Goal: Information Seeking & Learning: Learn about a topic

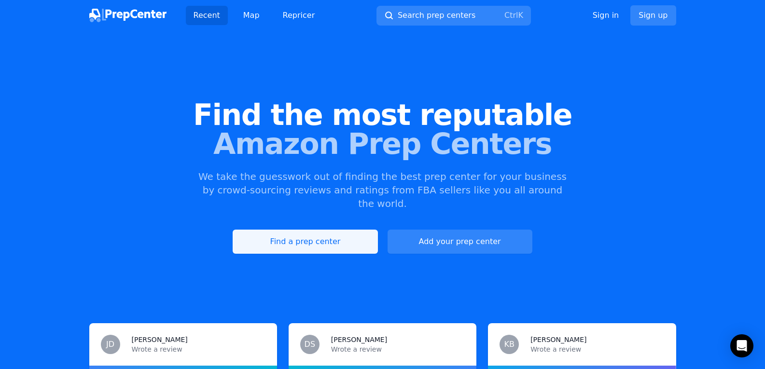
click at [309, 230] on link "Find a prep center" at bounding box center [305, 242] width 145 height 24
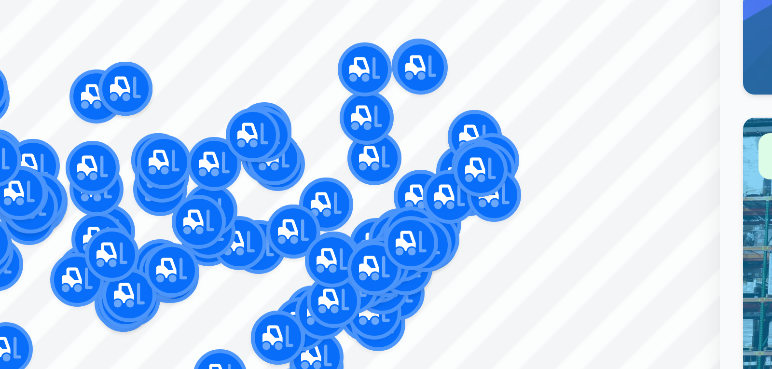
click at [336, 163] on div "Allied Consumer Goods LLC [GEOGRAPHIC_DATA], [US_STATE], [GEOGRAPHIC_DATA] 5.00…" at bounding box center [338, 132] width 185 height 66
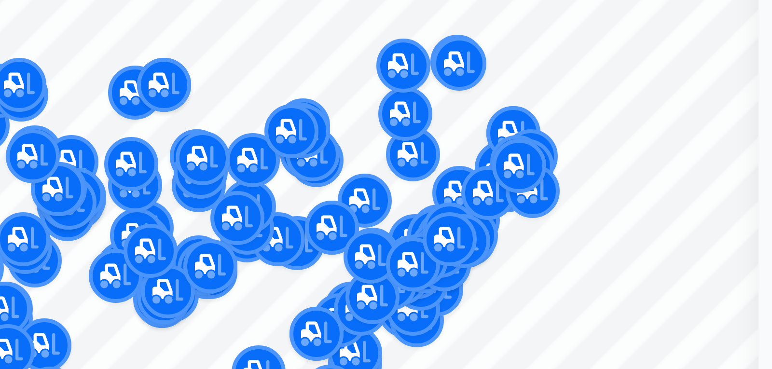
click at [319, 176] on div at bounding box center [336, 173] width 185 height 8
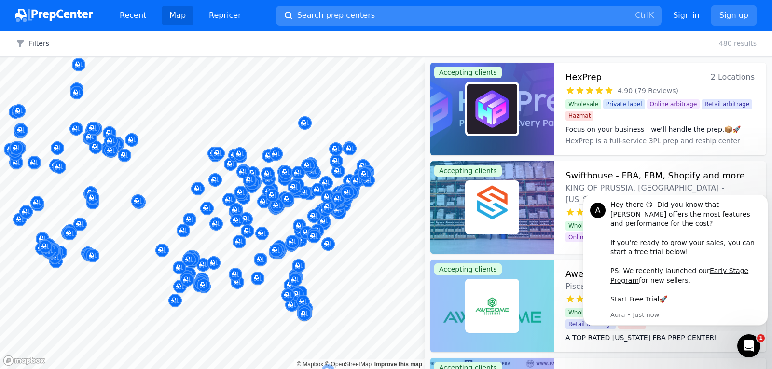
click at [317, 13] on span "Search prep centers" at bounding box center [336, 16] width 78 height 12
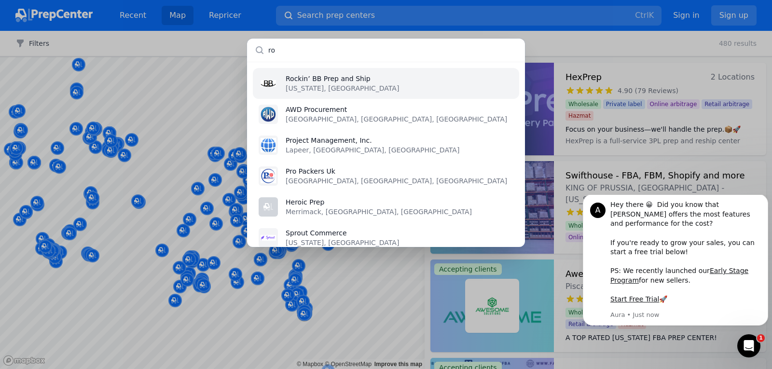
type input "r"
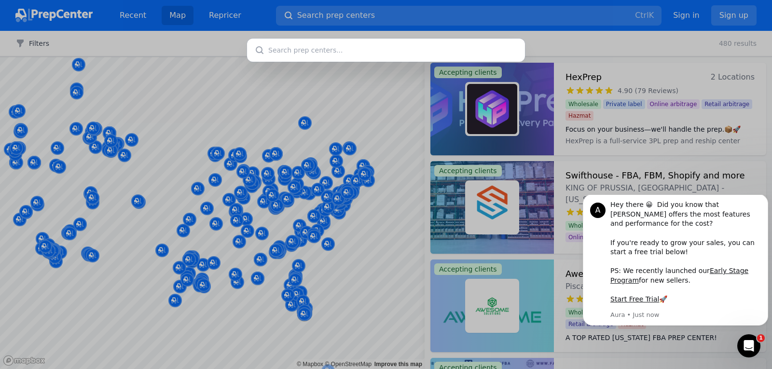
type input "e"
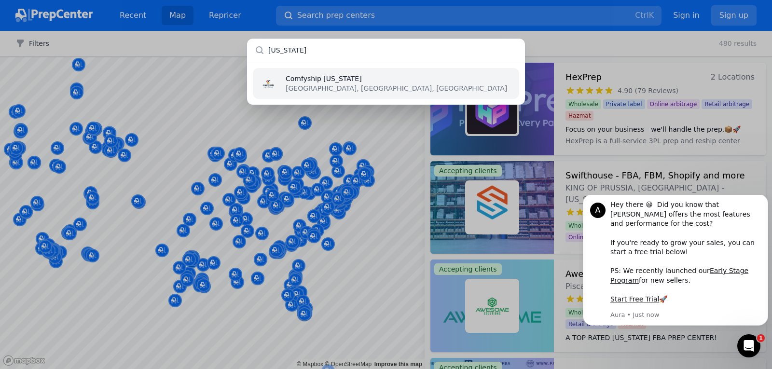
type input "[US_STATE]"
click at [297, 89] on p "[GEOGRAPHIC_DATA], [GEOGRAPHIC_DATA], [GEOGRAPHIC_DATA]" at bounding box center [396, 88] width 221 height 10
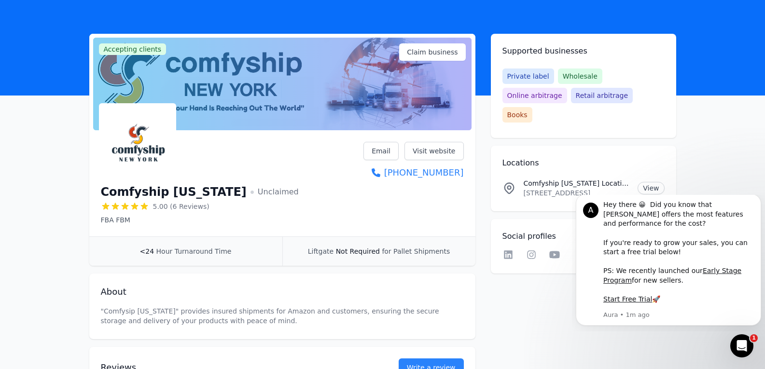
scroll to position [27, 0]
click at [435, 55] on span "business" at bounding box center [442, 53] width 29 height 10
click at [425, 56] on span "Claim business" at bounding box center [432, 53] width 51 height 10
click at [425, 58] on link "Claim business" at bounding box center [432, 52] width 66 height 17
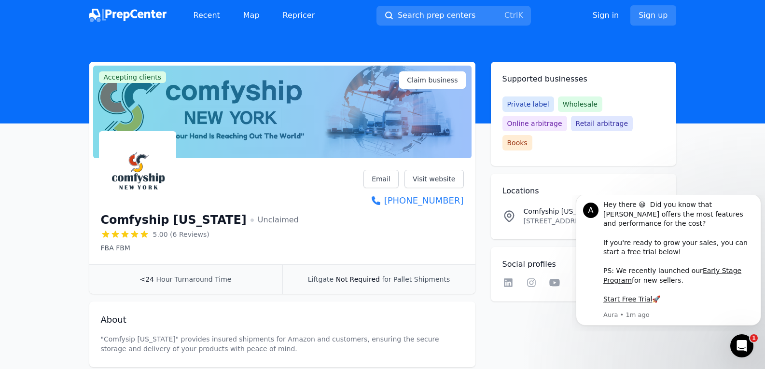
scroll to position [59, 0]
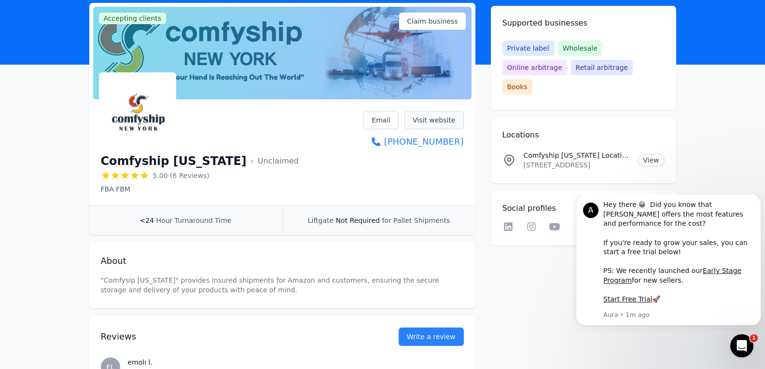
click at [438, 119] on link "Visit website" at bounding box center [433, 120] width 59 height 18
click at [452, 120] on link "Visit website" at bounding box center [433, 120] width 59 height 18
